Goal: Navigation & Orientation: Find specific page/section

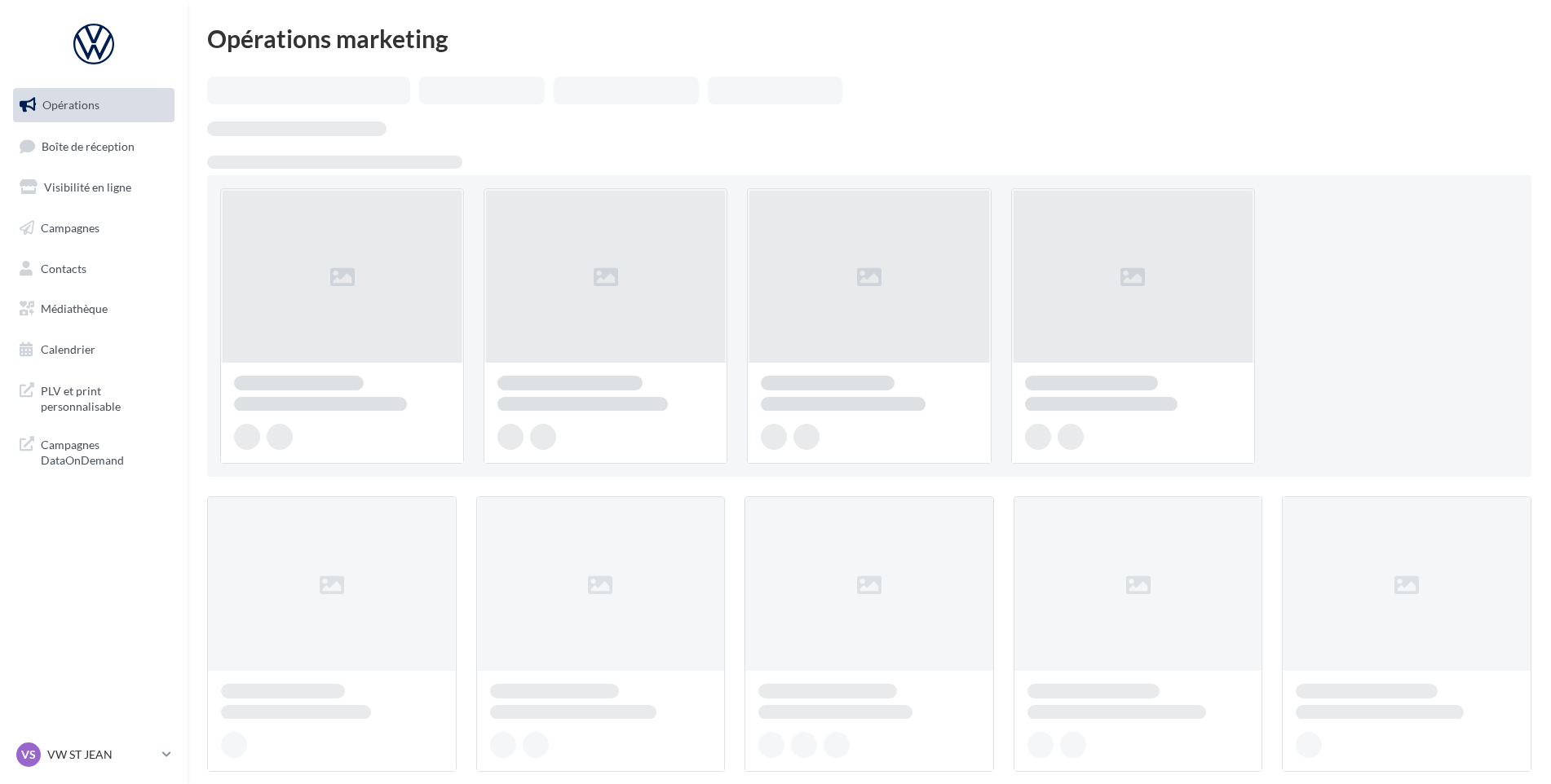
drag, startPoint x: 1006, startPoint y: 622, endPoint x: 393, endPoint y: 314, distance: 686.0
click at [96, 156] on link "Boîte de réception" at bounding box center [94, 146] width 168 height 35
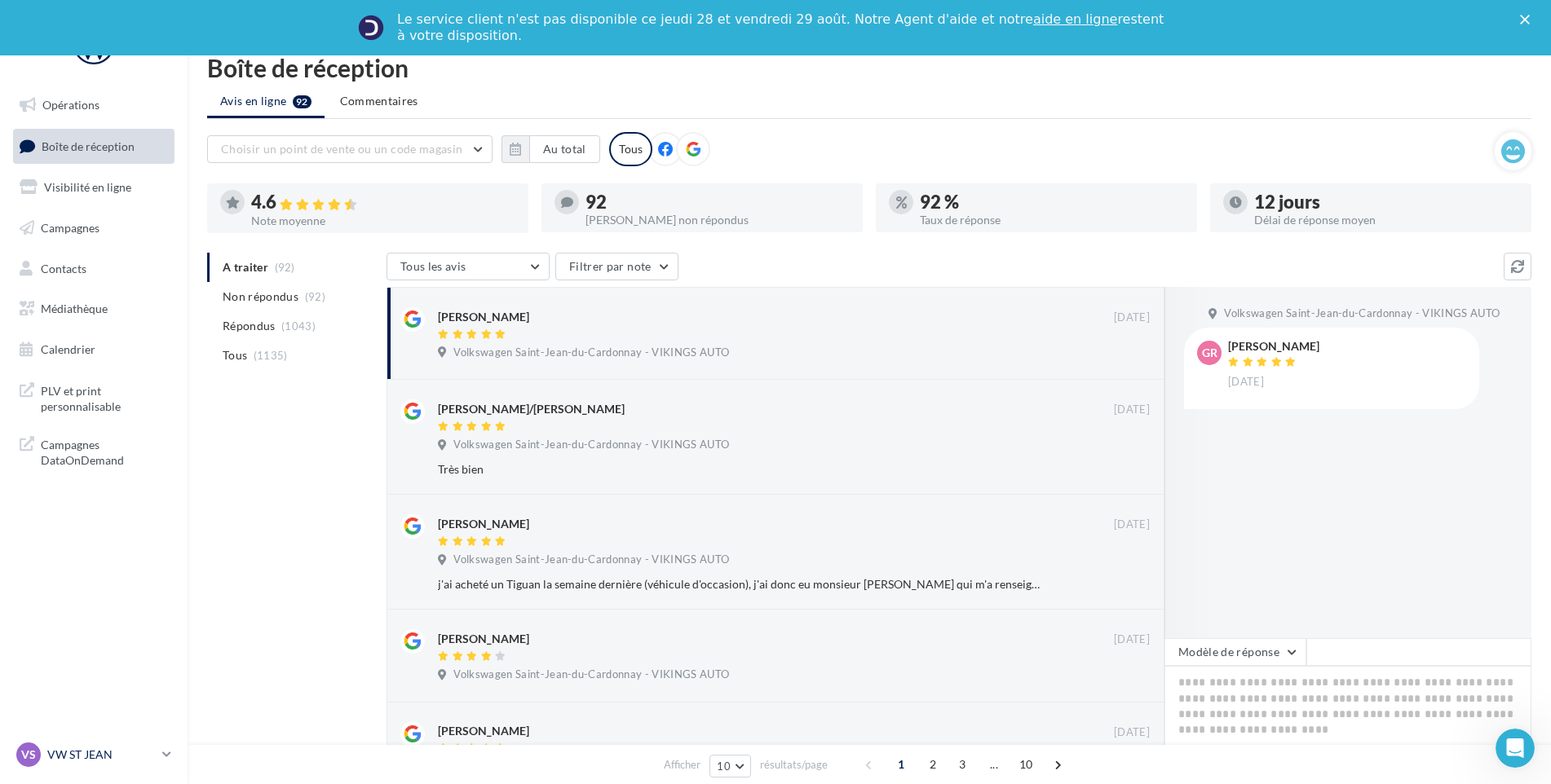
click at [132, 745] on div "VS VW ST JEAN vw-stj-vau" at bounding box center [85, 754] width 139 height 24
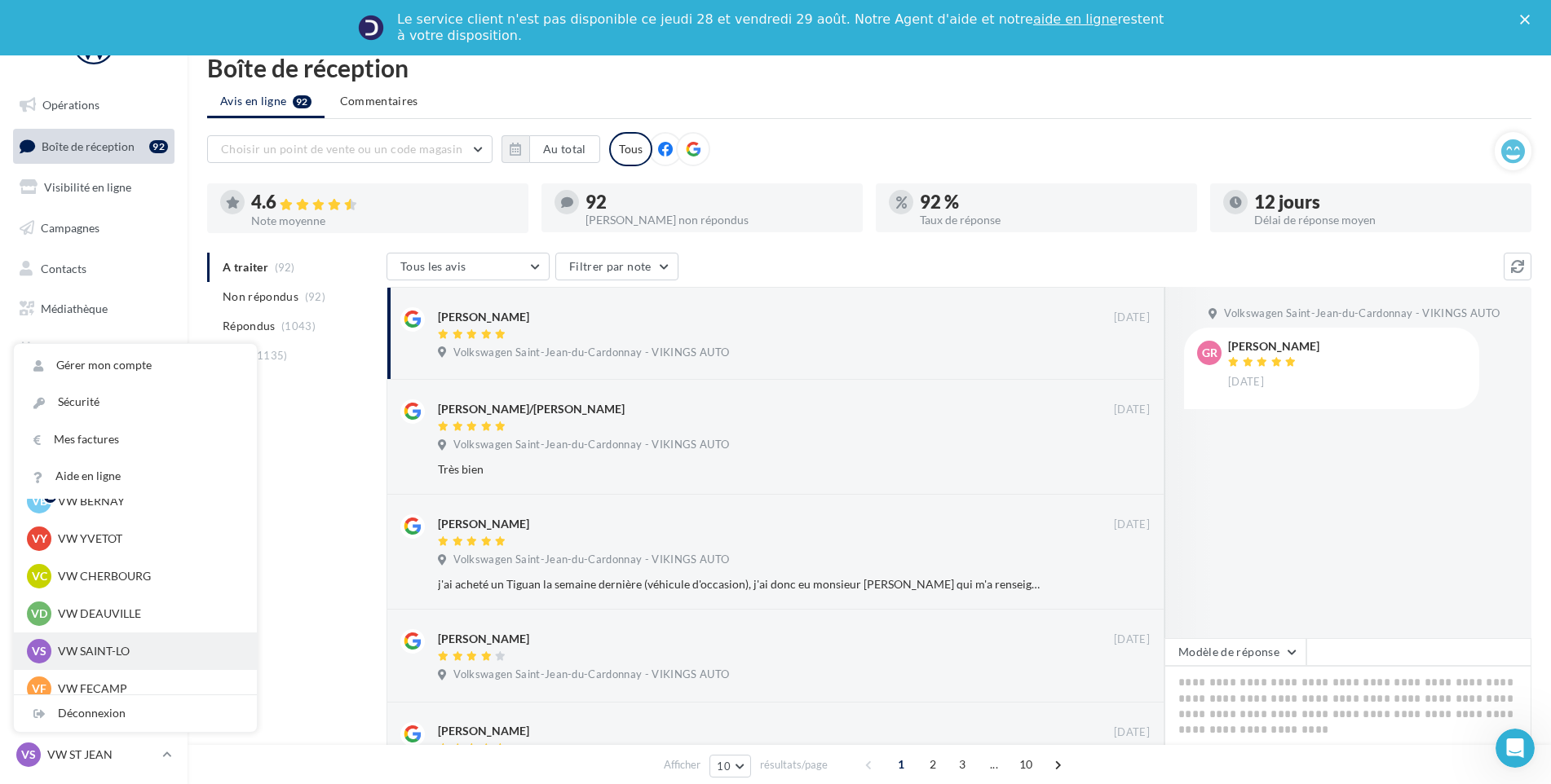
scroll to position [163, 0]
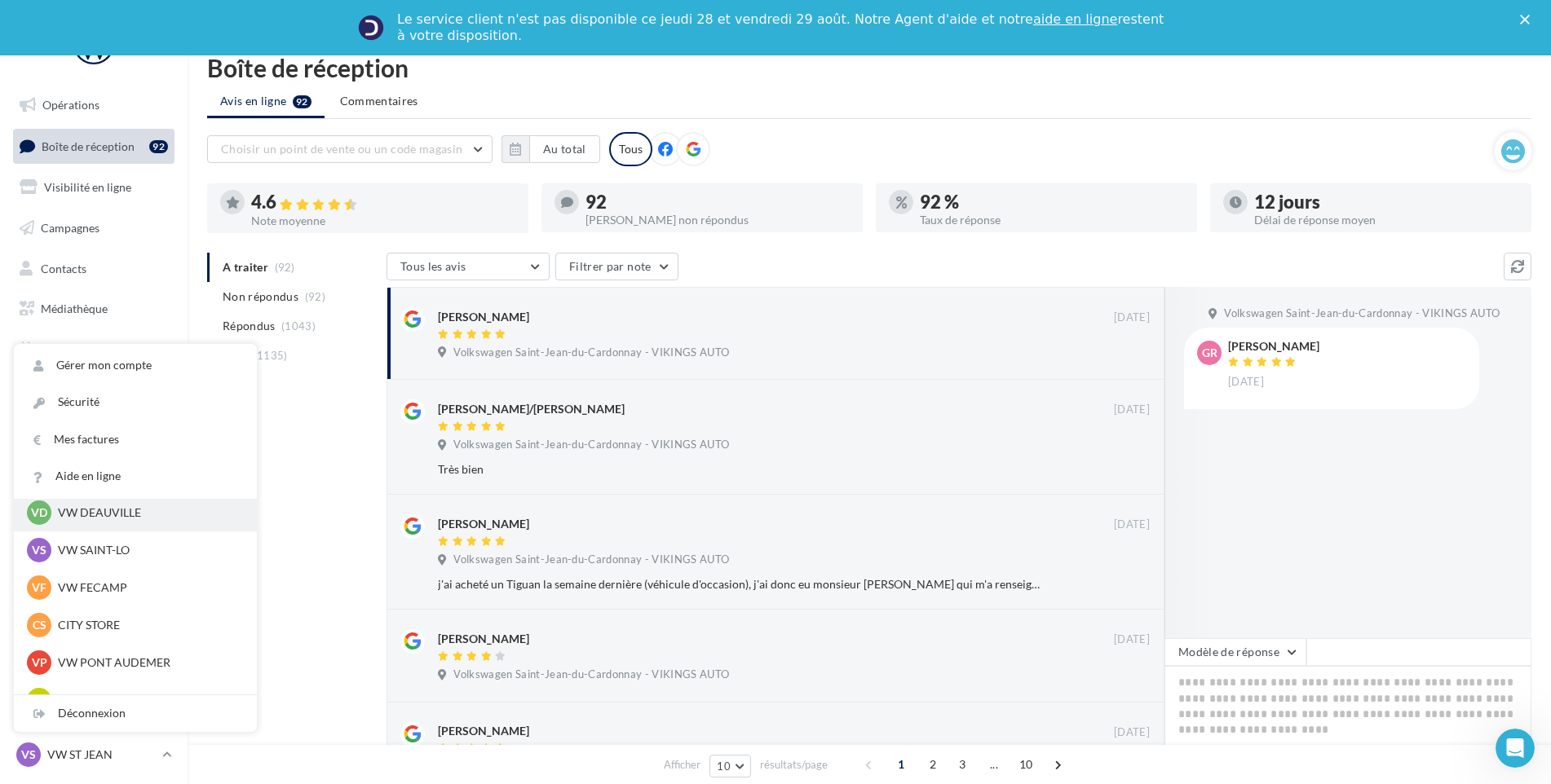
click at [146, 512] on p "VW DEAUVILLE" at bounding box center [147, 512] width 179 height 16
